Goal: Transaction & Acquisition: Purchase product/service

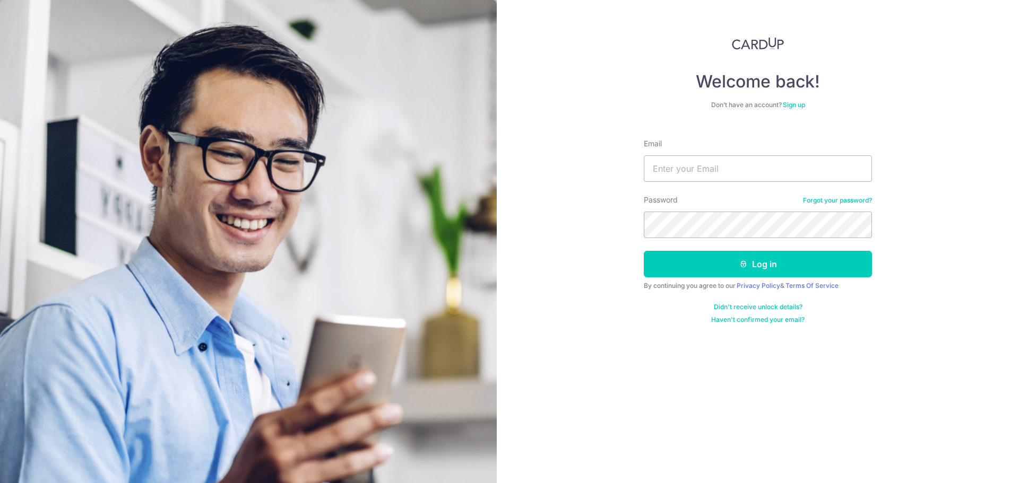
click at [402, 285] on img at bounding box center [248, 353] width 497 height 706
click at [750, 172] on input "Email" at bounding box center [758, 168] width 228 height 27
type input "suds.datta@gmail.com"
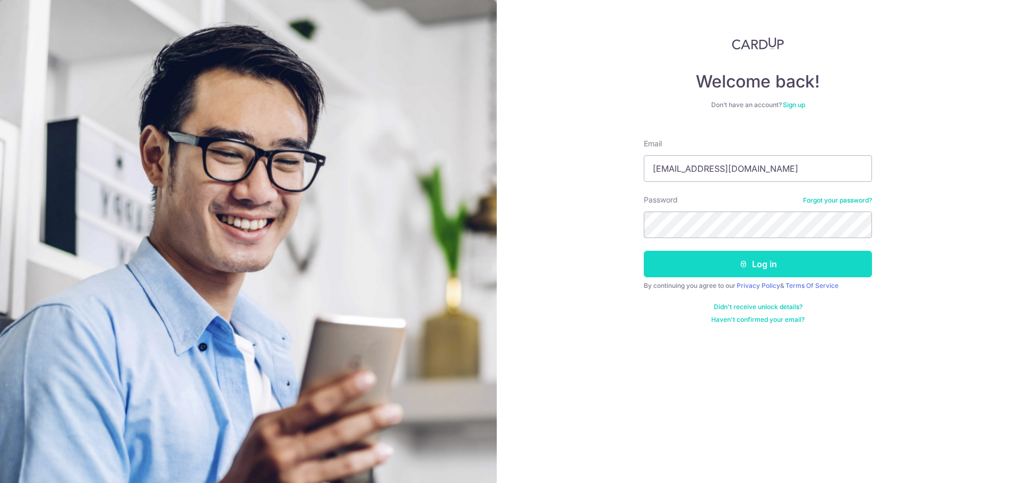
click at [738, 267] on button "Log in" at bounding box center [758, 264] width 228 height 27
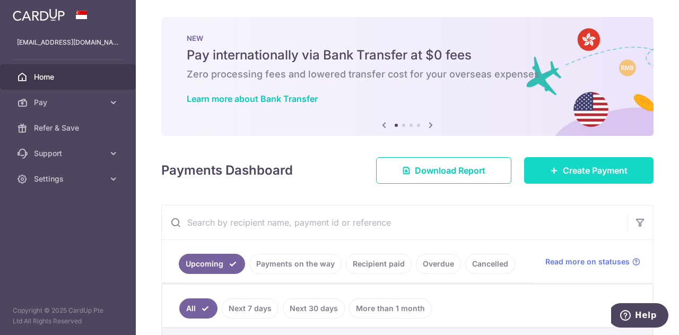
click at [550, 177] on link "Create Payment" at bounding box center [588, 170] width 129 height 27
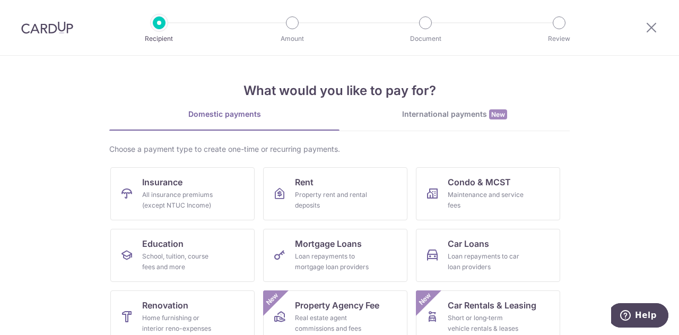
click at [581, 236] on section "What would you like to pay for? Domestic payments International payments New Ch…" at bounding box center [339, 195] width 679 height 279
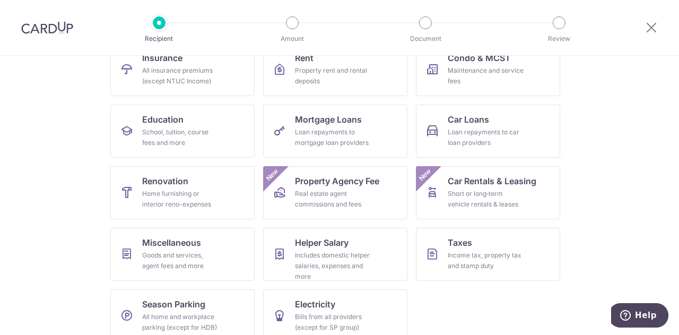
scroll to position [139, 0]
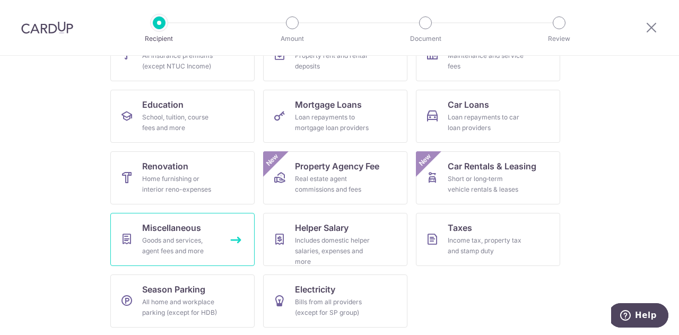
click at [186, 234] on link "Miscellaneous Goods and services, agent fees and more" at bounding box center [182, 239] width 144 height 53
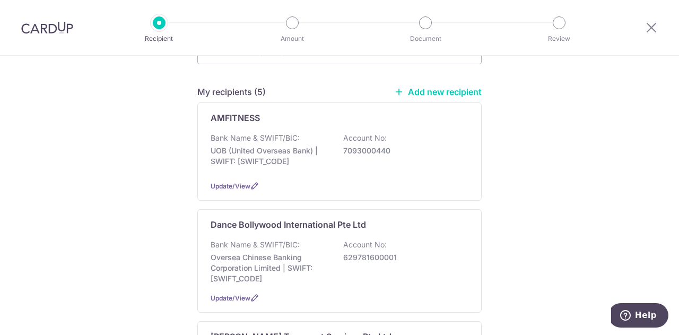
scroll to position [212, 0]
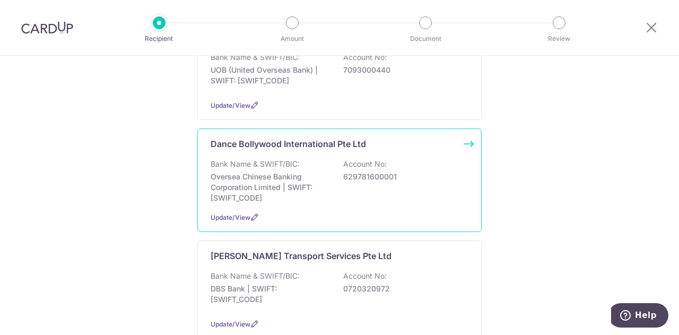
click at [319, 159] on div "Bank Name & SWIFT/BIC: Oversea Chinese Banking Corporation Limited | SWIFT: [SW…" at bounding box center [340, 181] width 258 height 45
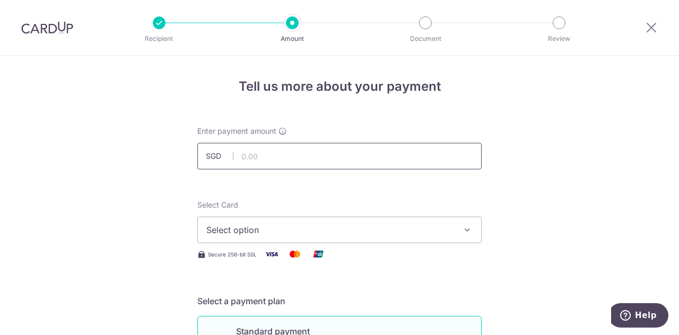
click at [263, 151] on input "text" at bounding box center [339, 156] width 284 height 27
type input "230.00"
click at [462, 226] on icon "button" at bounding box center [467, 229] width 11 height 11
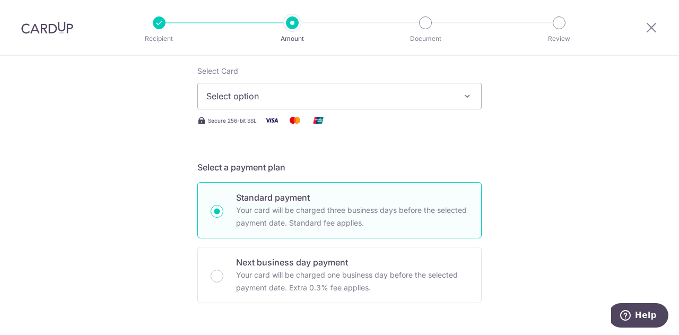
scroll to position [170, 0]
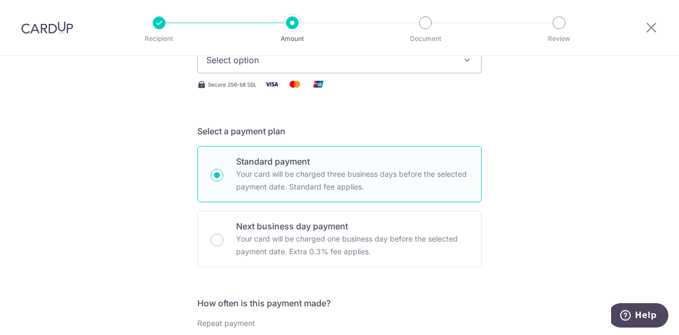
click at [462, 61] on icon "button" at bounding box center [467, 60] width 11 height 11
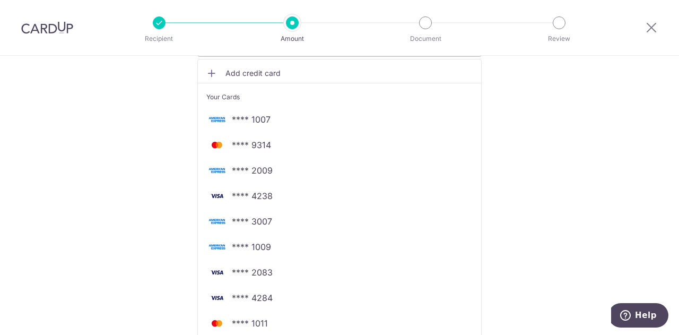
scroll to position [339, 0]
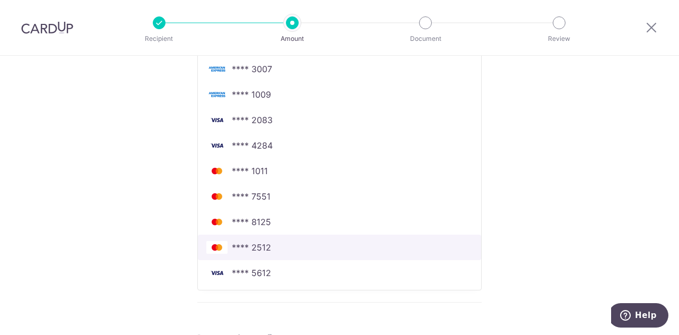
click link "**** 2512" at bounding box center [339, 247] width 283 height 25
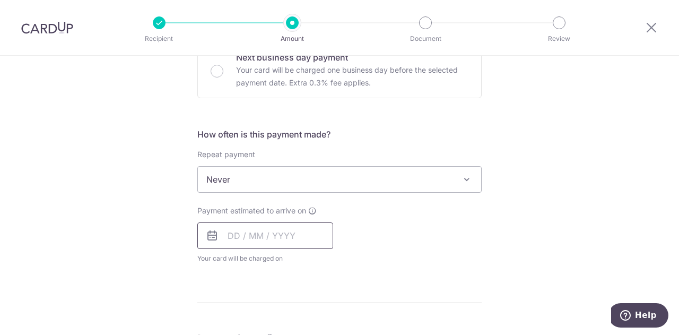
click at [228, 230] on input "text" at bounding box center [265, 235] width 136 height 27
click at [299, 330] on link "9" at bounding box center [304, 332] width 17 height 17
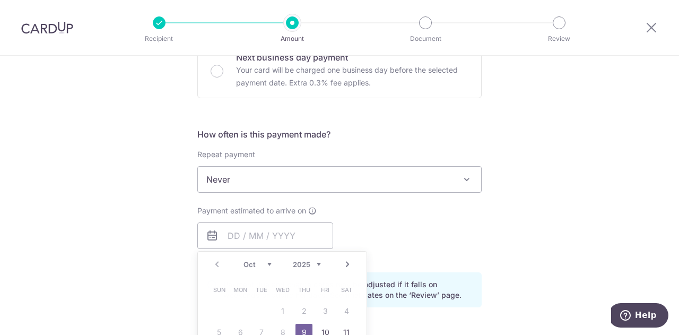
type input "[DATE]"
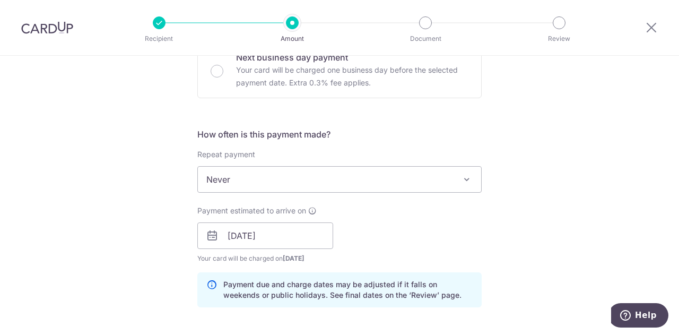
click at [426, 249] on div "Payment estimated to arrive on 09/10/2025 Prev Next Oct Nov Dec 2025 2026 2027 …" at bounding box center [339, 234] width 297 height 58
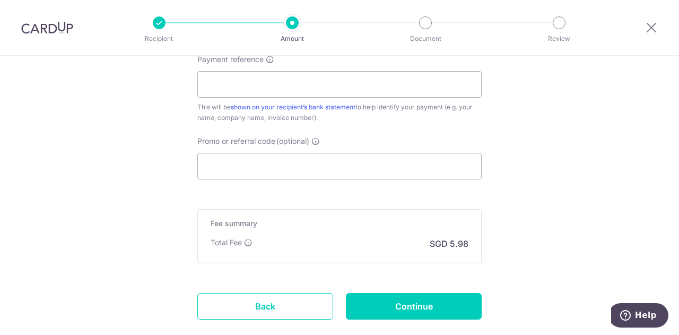
scroll to position [679, 0]
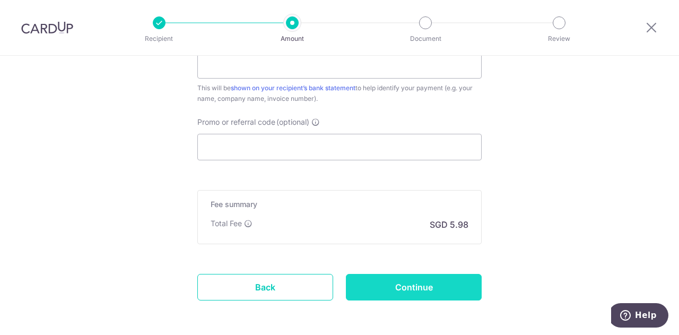
click at [415, 282] on input "Continue" at bounding box center [414, 287] width 136 height 27
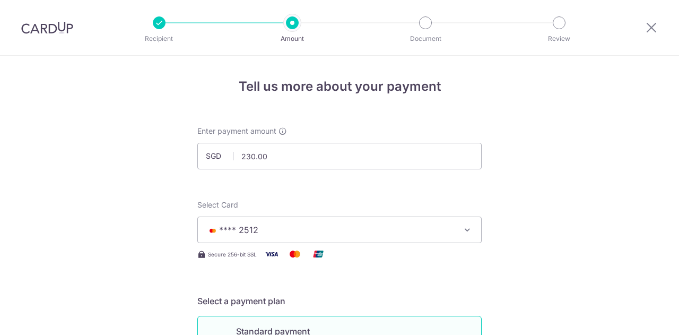
scroll to position [705, 0]
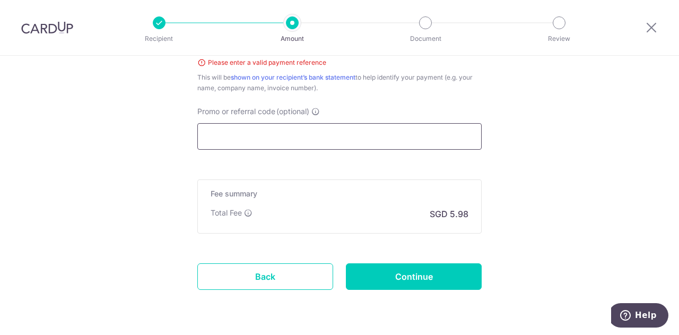
click at [280, 128] on input "Promo or referral code (optional)" at bounding box center [339, 136] width 284 height 27
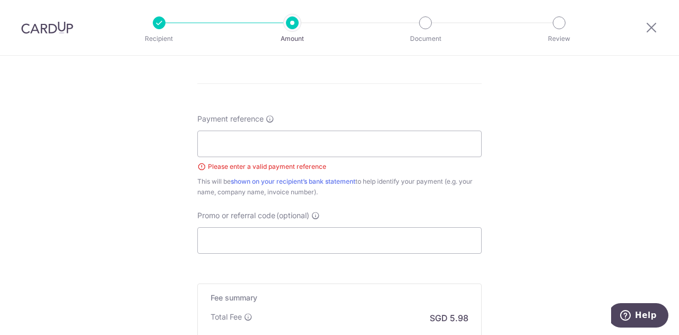
scroll to position [556, 0]
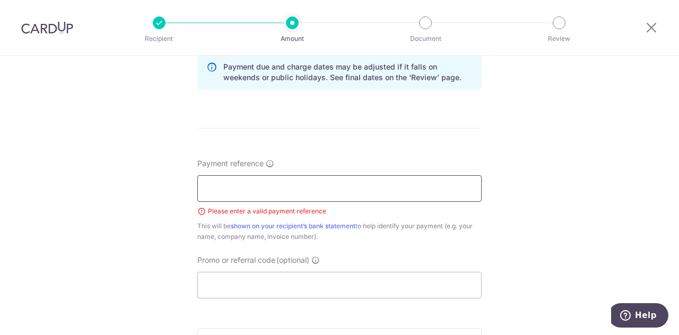
click at [407, 184] on input "Payment reference" at bounding box center [339, 188] width 284 height 27
type input "[PERSON_NAME]"
click at [479, 237] on div "Tell us more about your payment Enter payment amount SGD 230.00 230.00 Select C…" at bounding box center [339, 9] width 679 height 1018
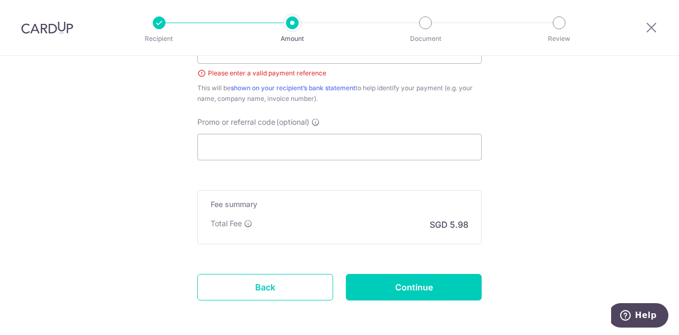
scroll to position [737, 0]
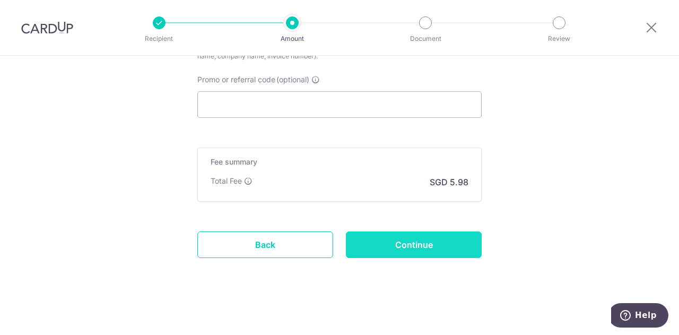
click at [428, 245] on input "Continue" at bounding box center [414, 244] width 136 height 27
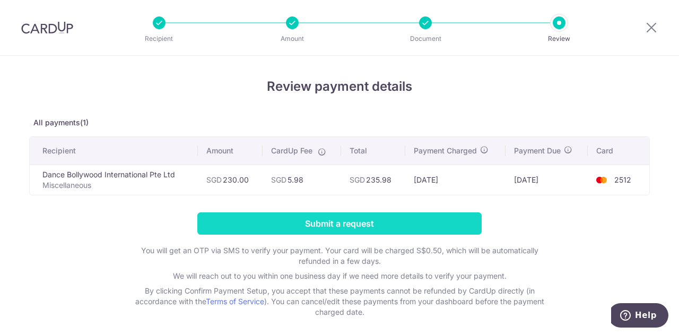
click at [373, 226] on input "Submit a request" at bounding box center [339, 223] width 284 height 22
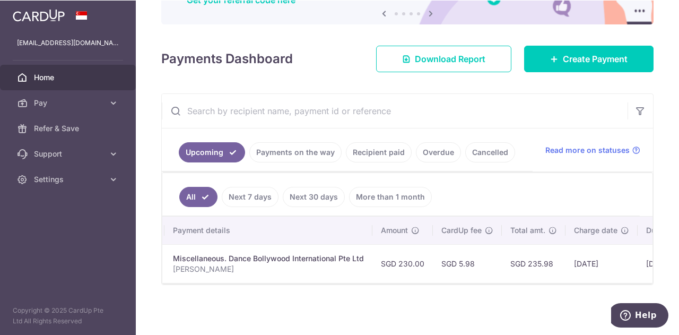
scroll to position [88, 0]
